Goal: Navigation & Orientation: Find specific page/section

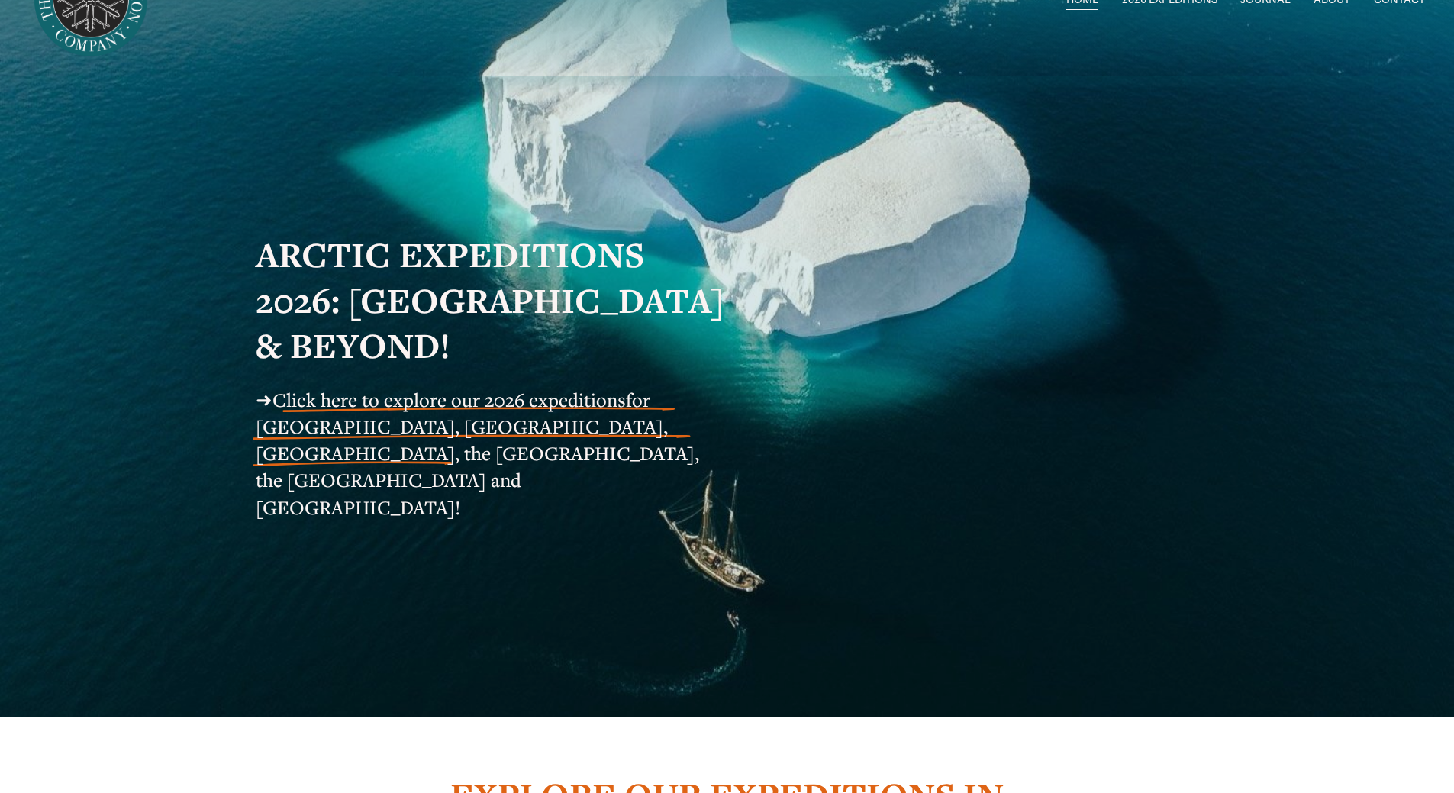
scroll to position [76, 0]
click at [479, 412] on span "Click here to explore our 2026 expeditions" at bounding box center [448, 399] width 353 height 25
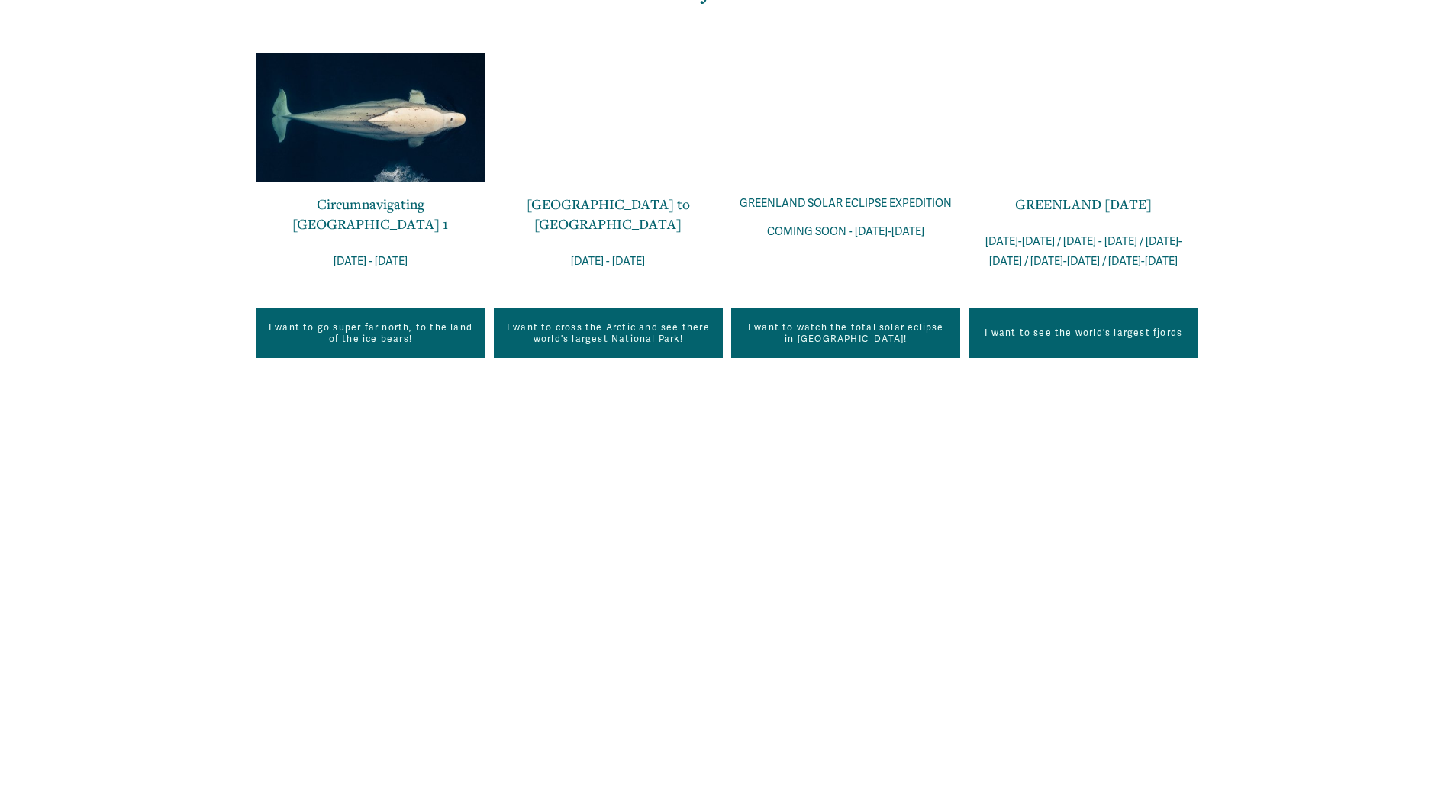
scroll to position [1221, 0]
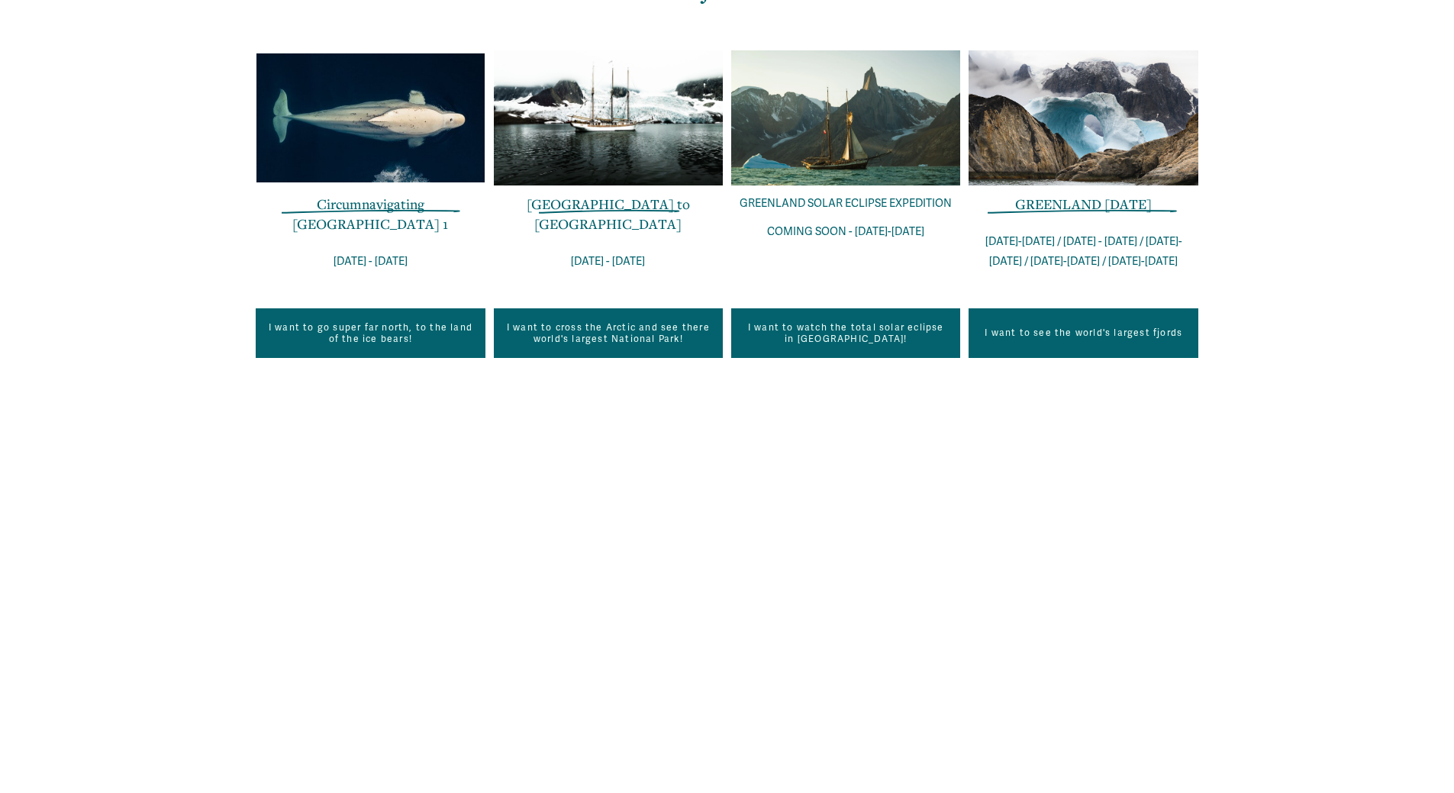
click at [179, 246] on div "EXPLORE OUR EXPEDITIONS IN THE POLAR REGIONS Founded on the unparalleled expedi…" at bounding box center [727, 160] width 1454 height 1081
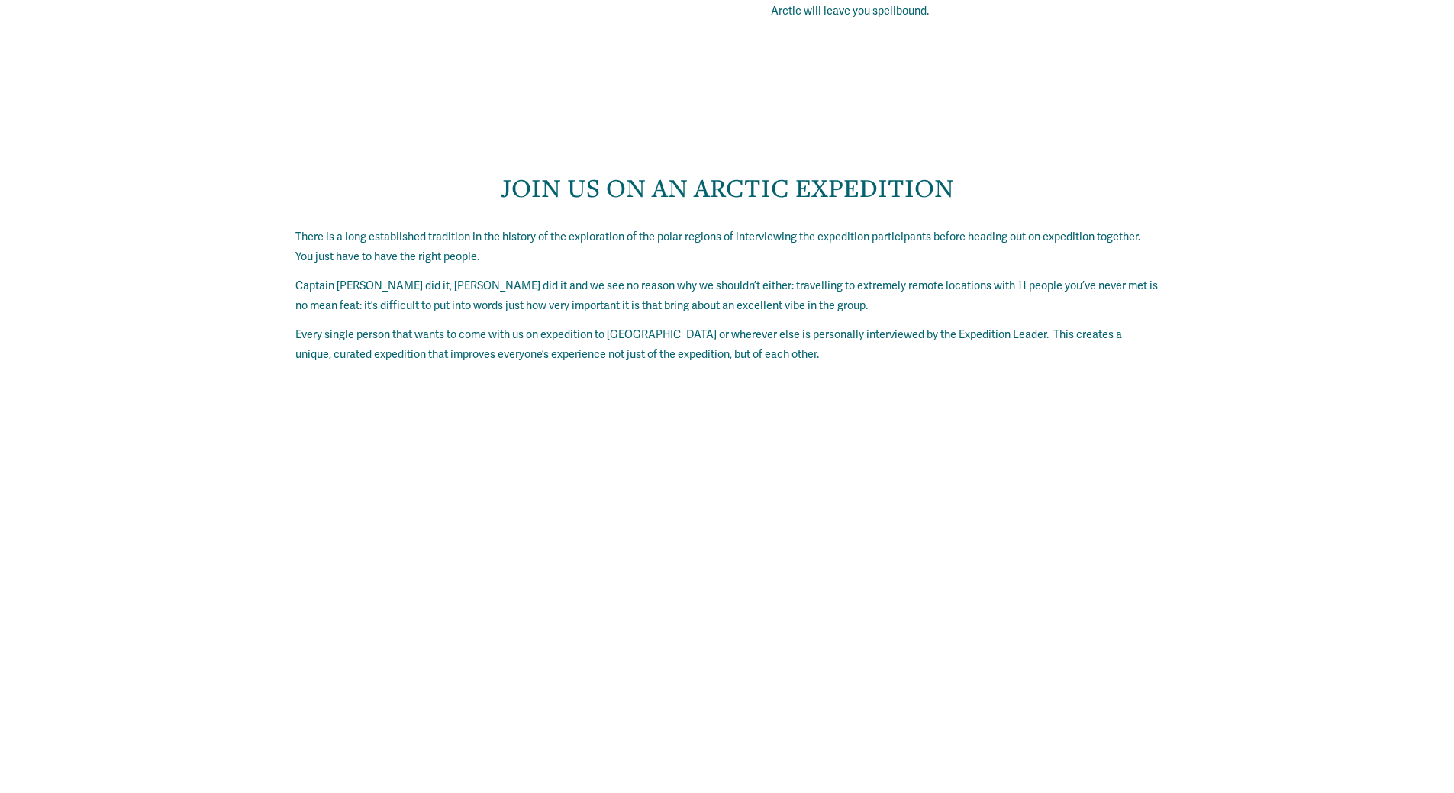
scroll to position [2976, 0]
